Goal: Book appointment/travel/reservation

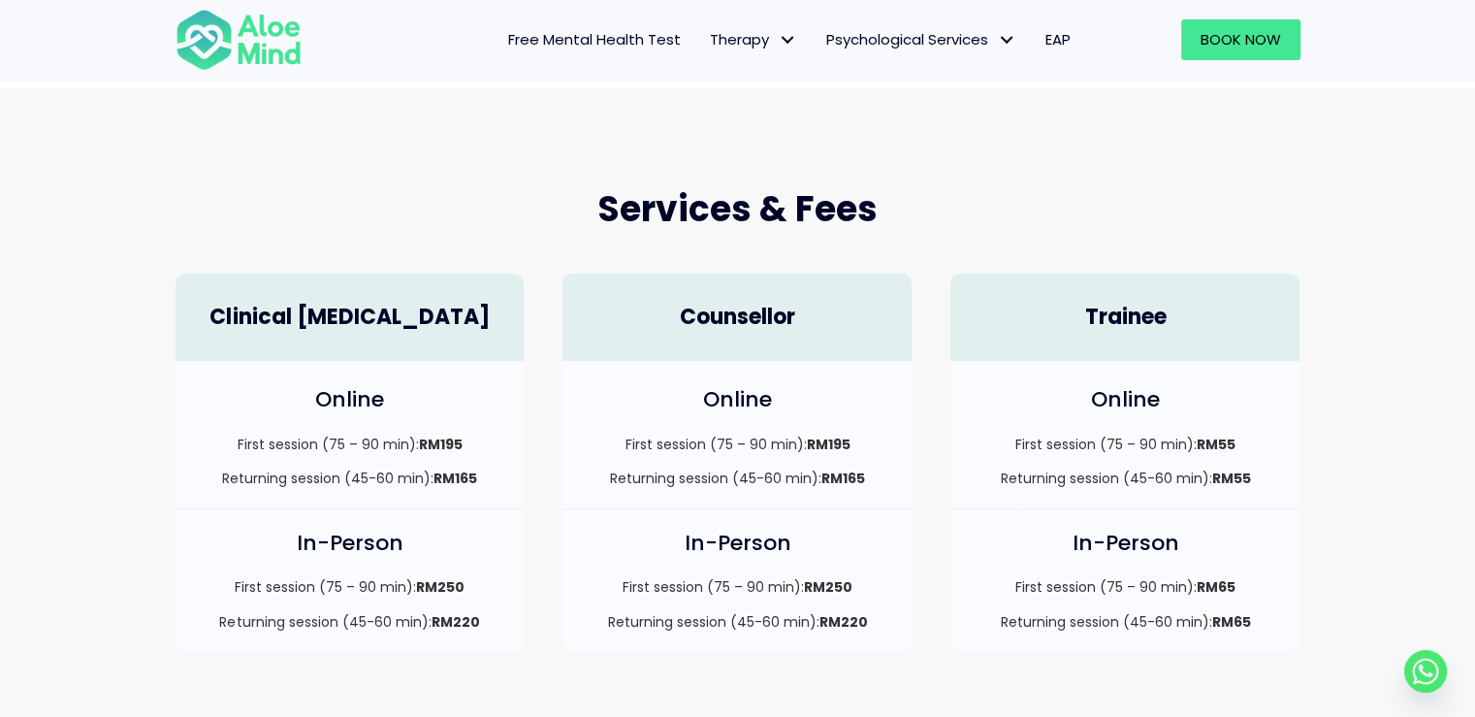
scroll to position [388, 0]
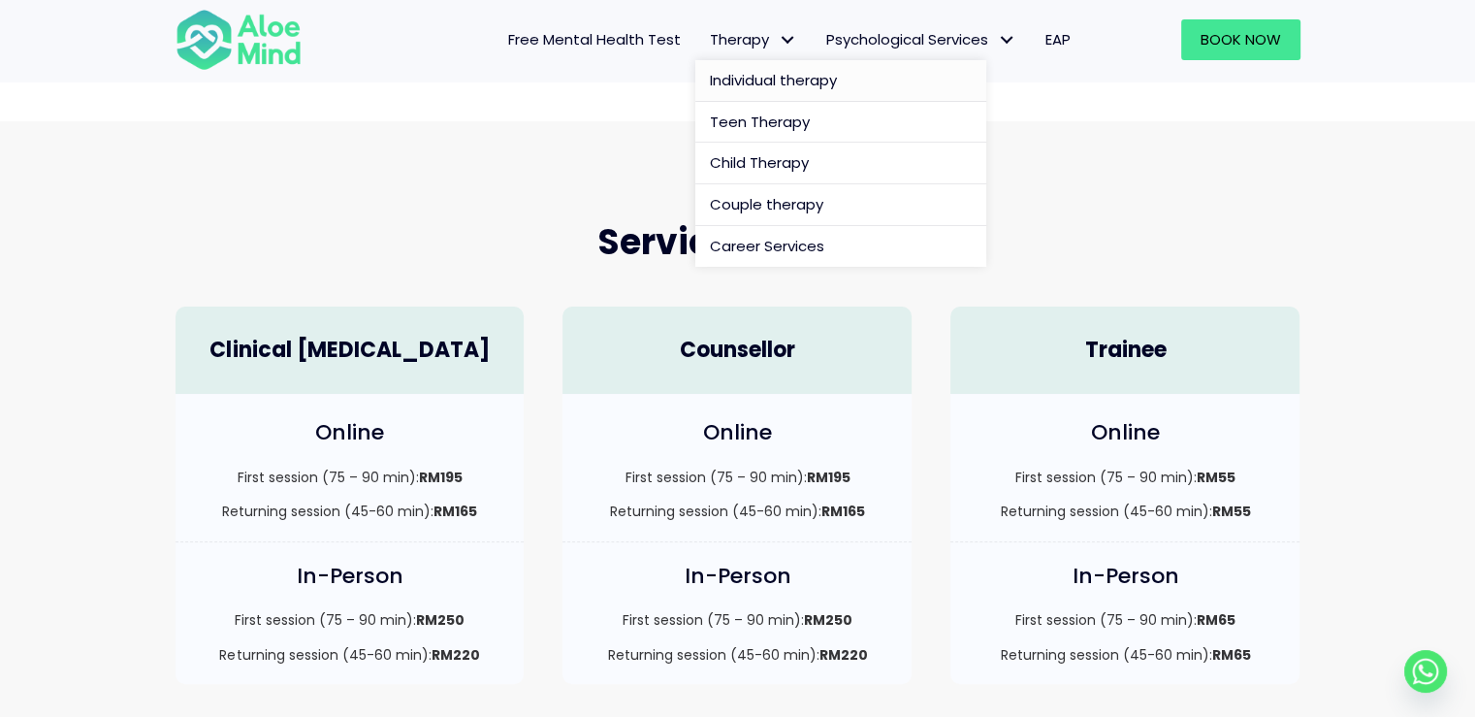
click at [791, 73] on span "Individual therapy" at bounding box center [773, 80] width 127 height 20
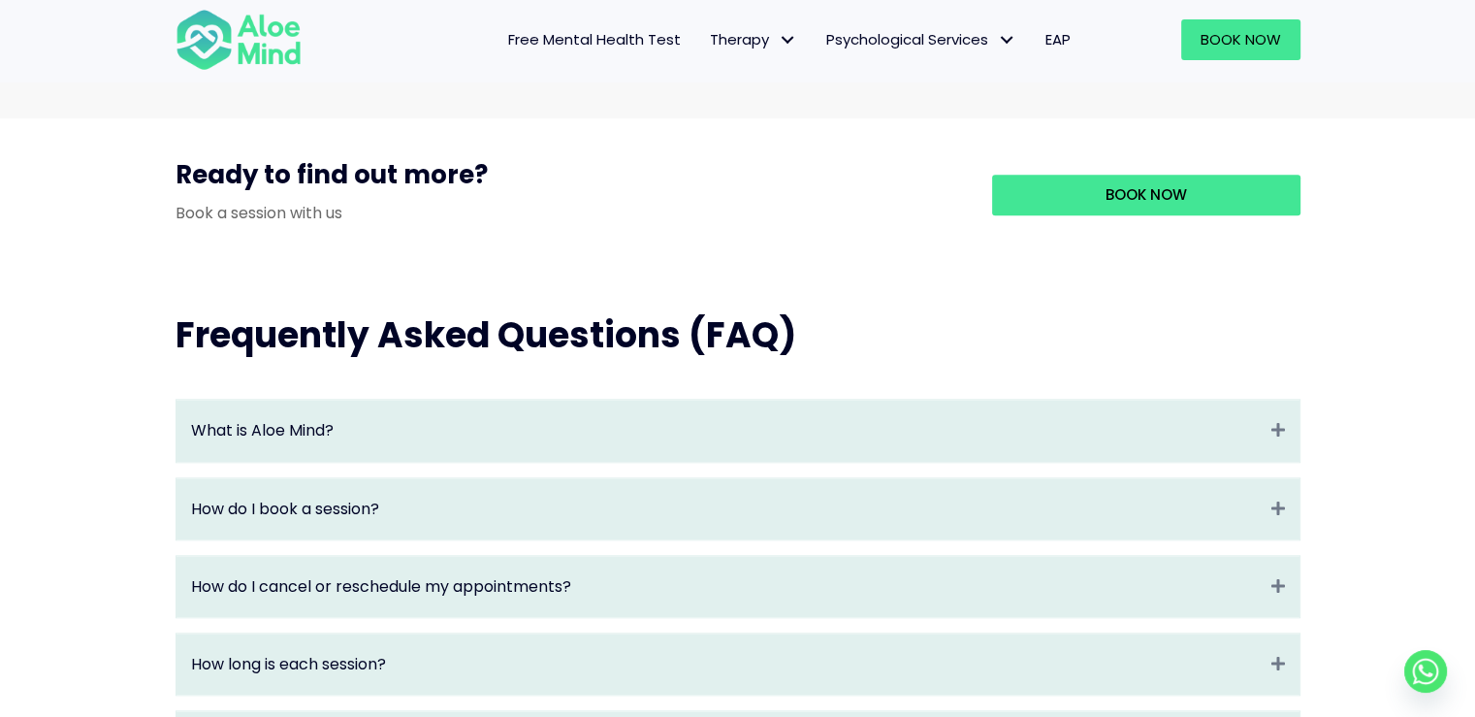
scroll to position [1843, 0]
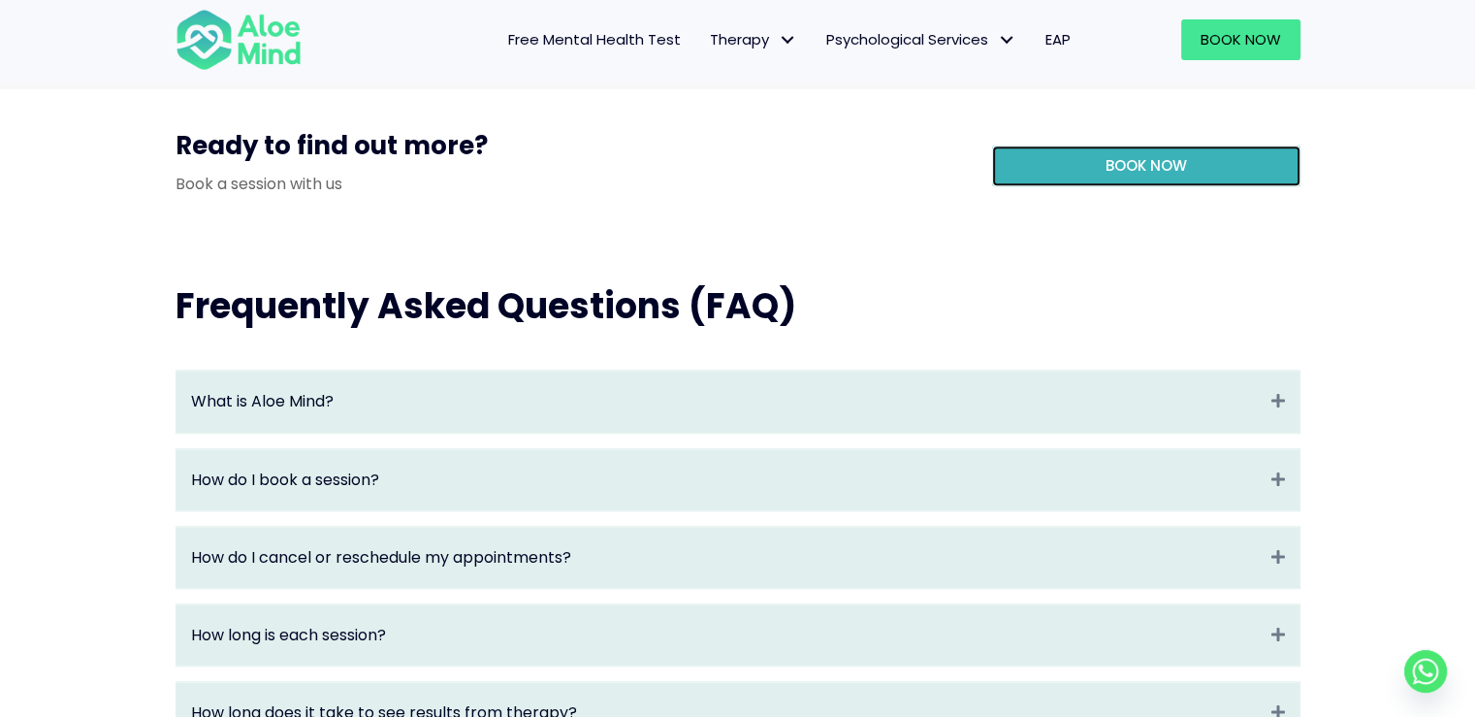
click at [1125, 186] on link "Book Now" at bounding box center [1146, 165] width 308 height 41
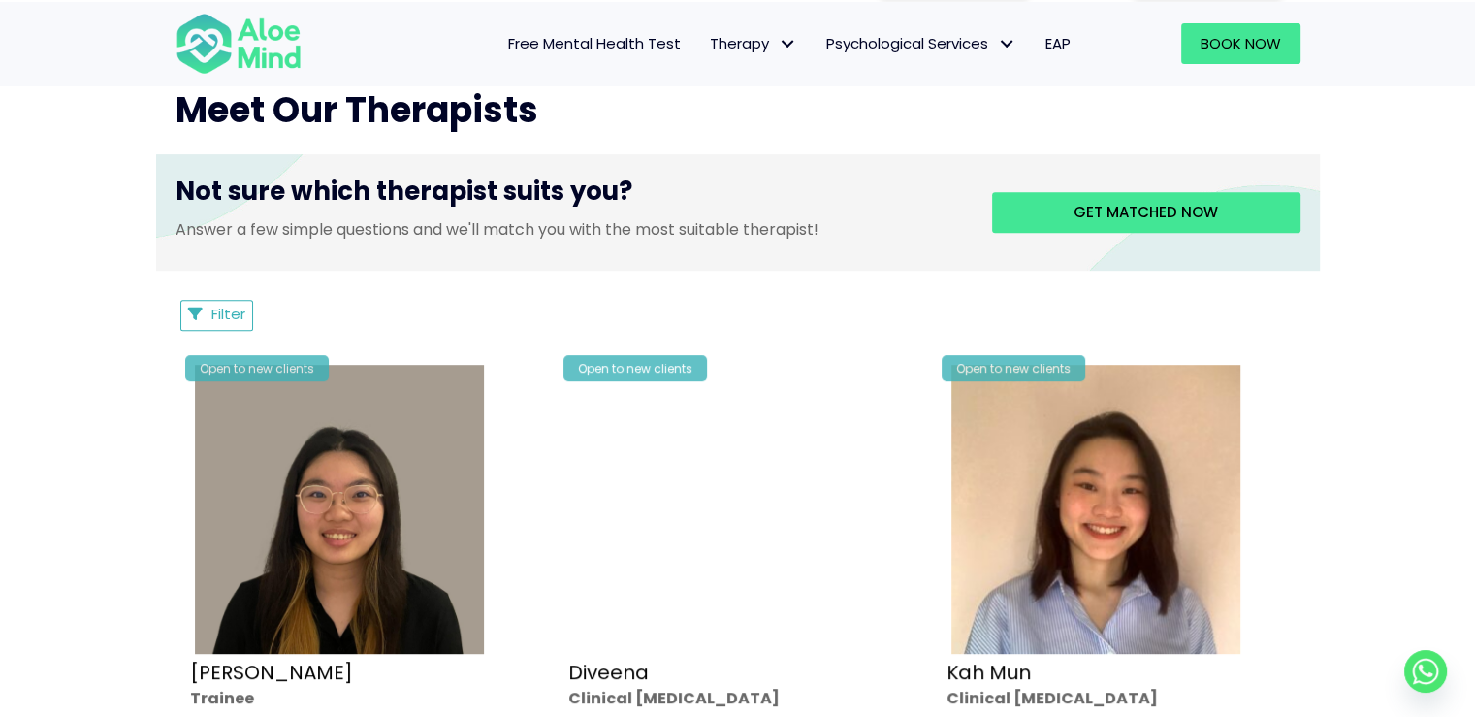
scroll to position [776, 0]
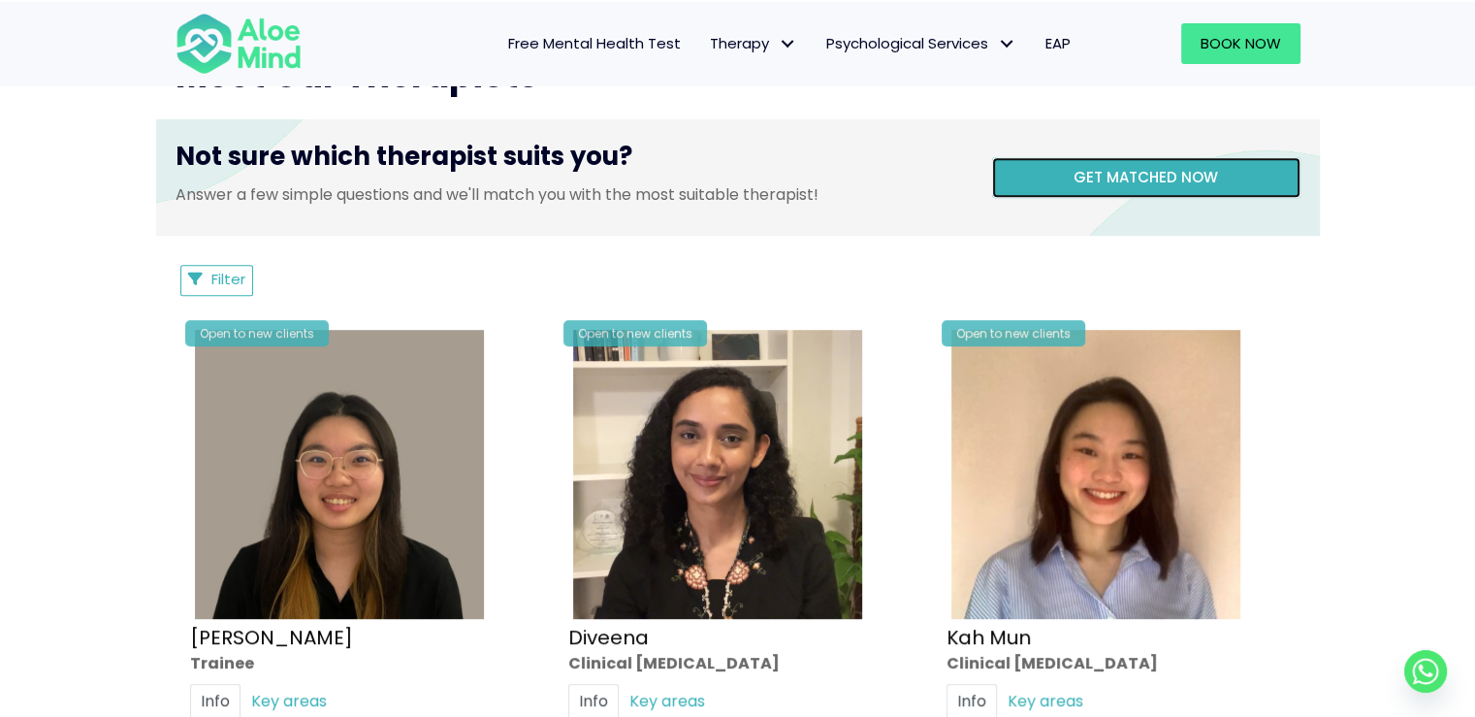
click at [1130, 183] on link "Get matched now" at bounding box center [1146, 177] width 308 height 41
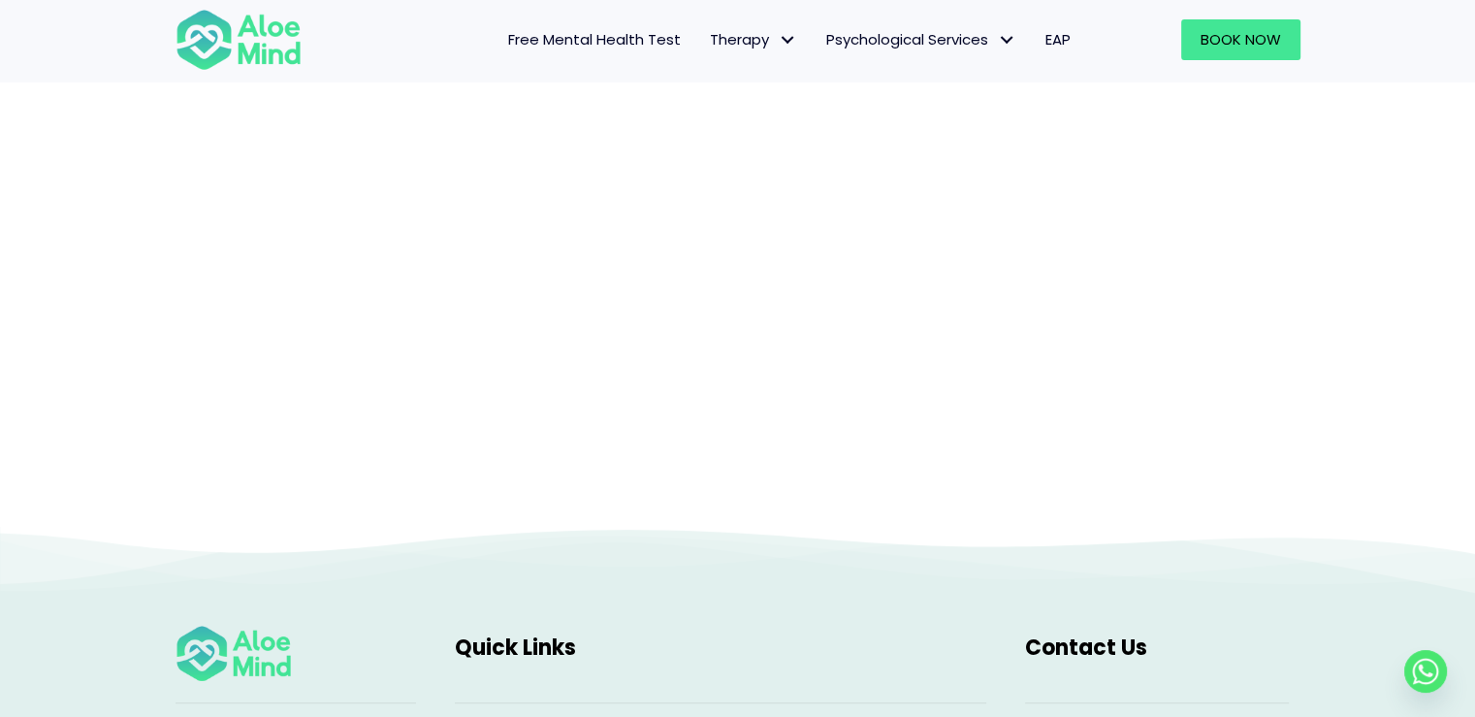
scroll to position [200, 0]
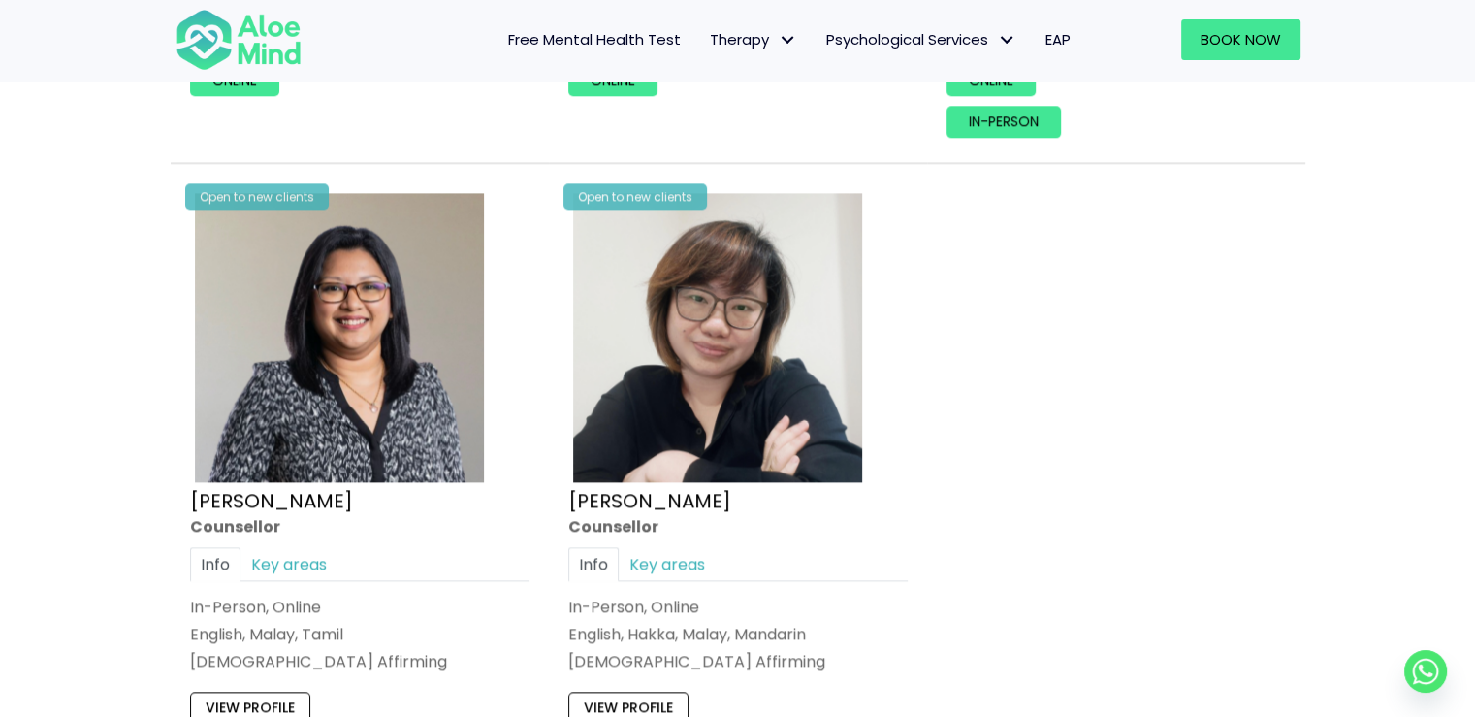
scroll to position [2350, 0]
